Goal: Task Accomplishment & Management: Use online tool/utility

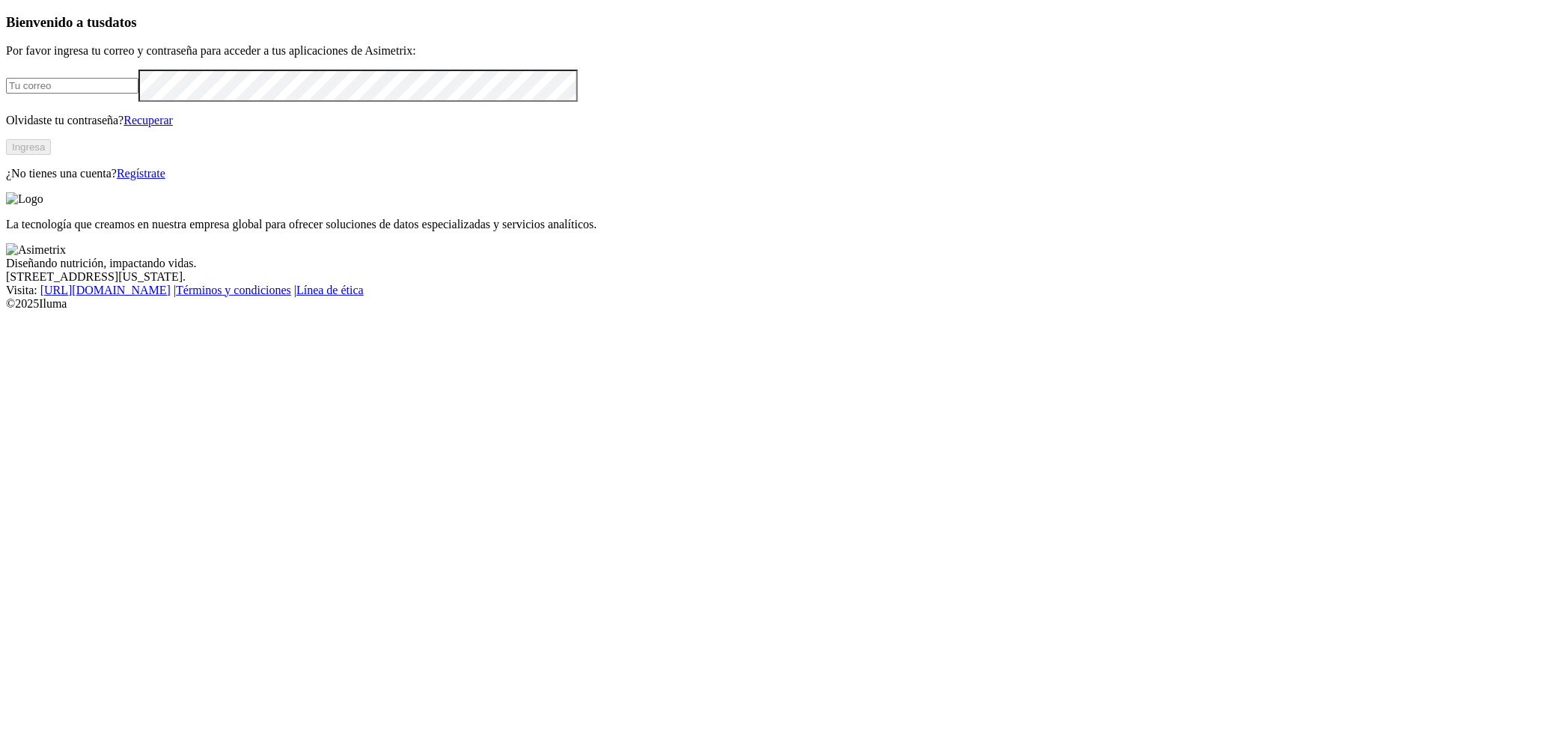
type input "olgav.romero@aliar.com.co"
click at [51, 155] on button "Ingresa" at bounding box center [29, 147] width 45 height 16
